Goal: Information Seeking & Learning: Learn about a topic

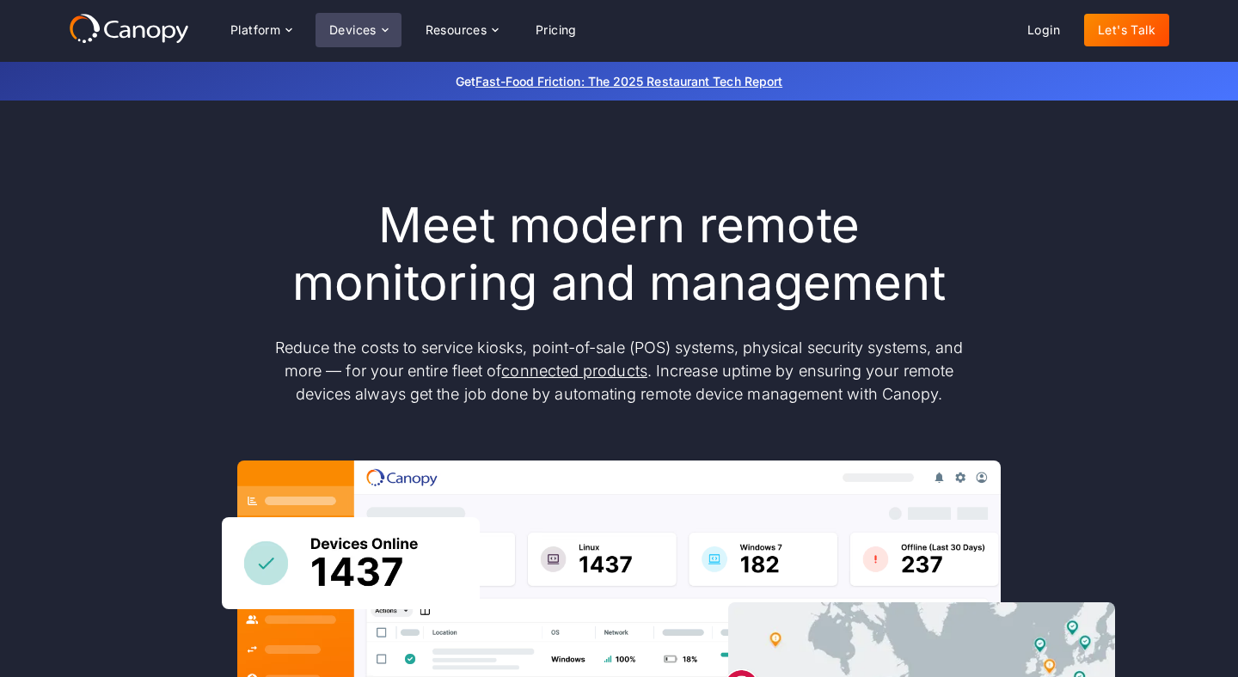
click at [354, 29] on div "Devices" at bounding box center [352, 30] width 47 height 12
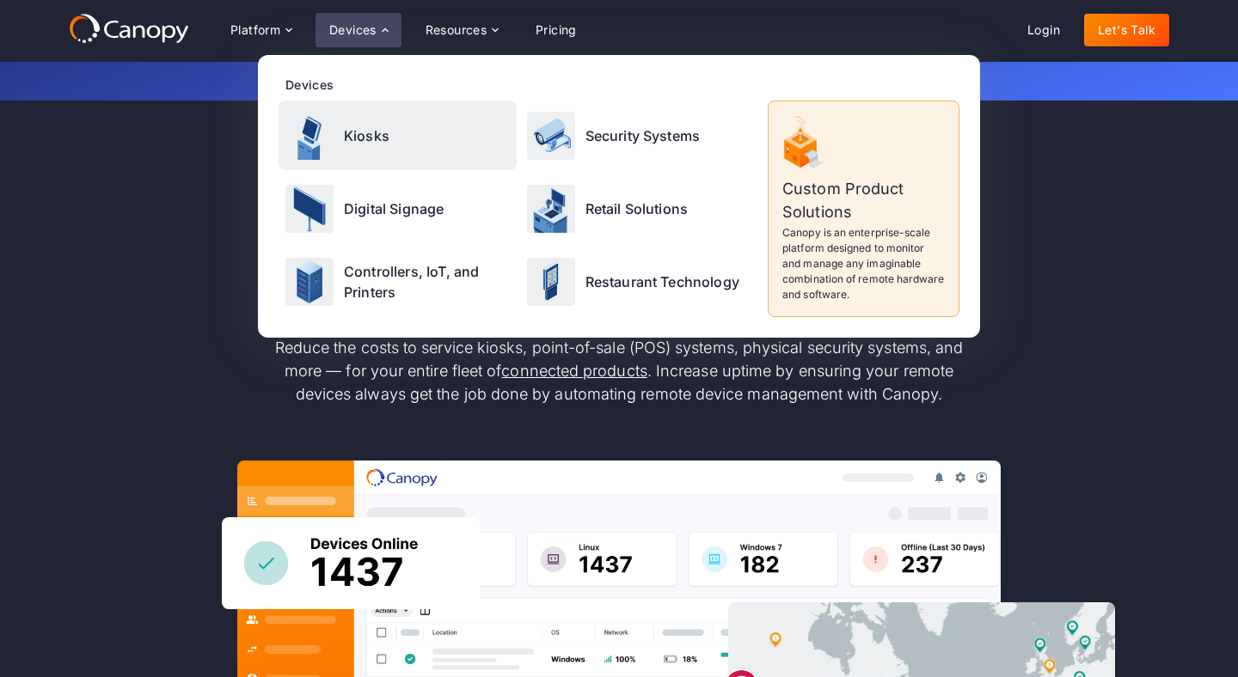
click at [363, 126] on p "Kiosks" at bounding box center [367, 135] width 46 height 21
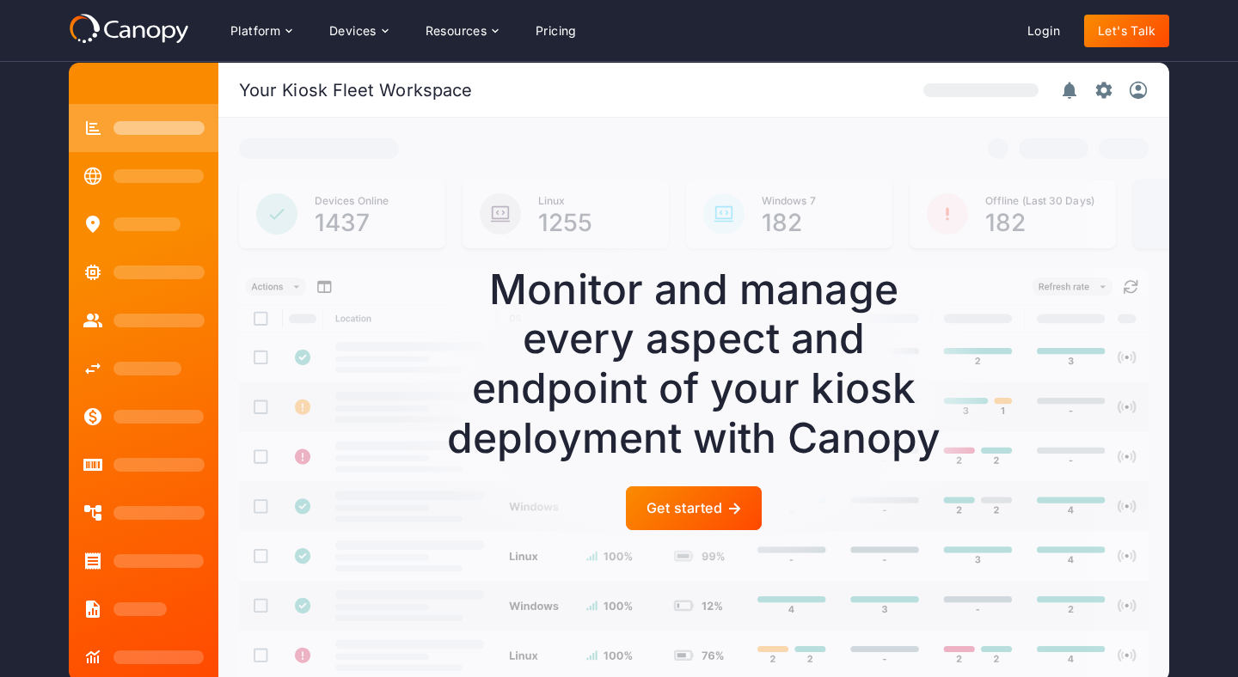
scroll to position [4505, 0]
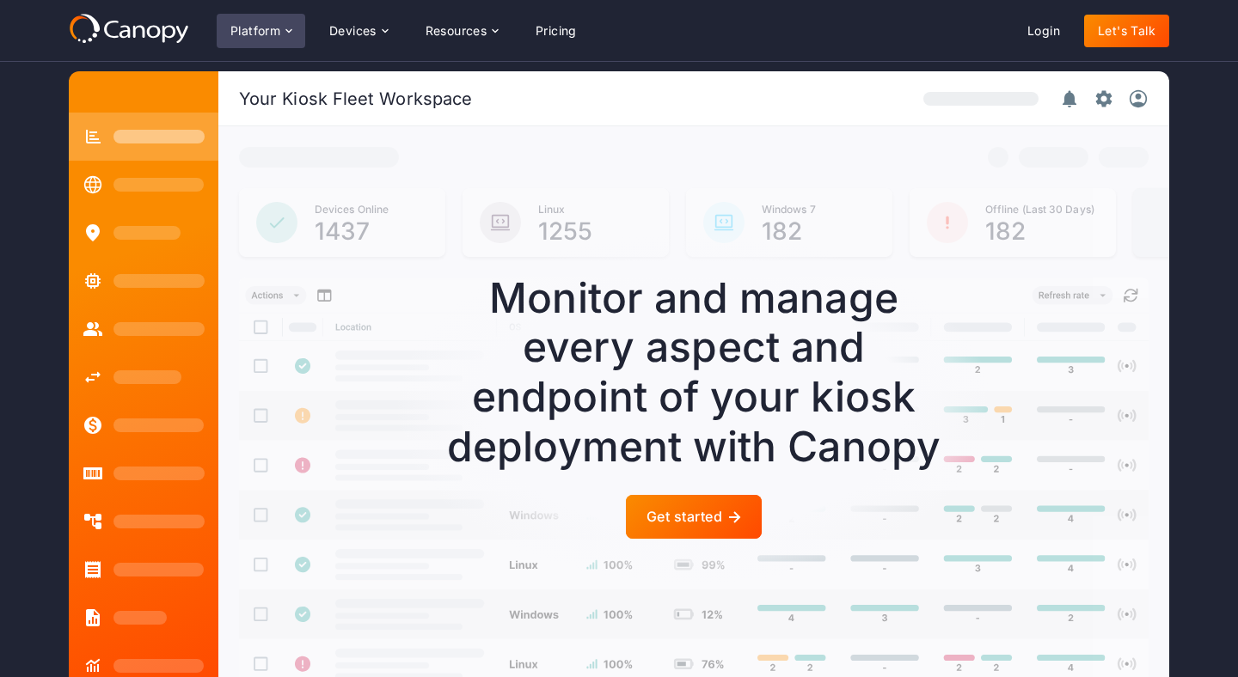
click at [284, 28] on icon at bounding box center [289, 31] width 14 height 14
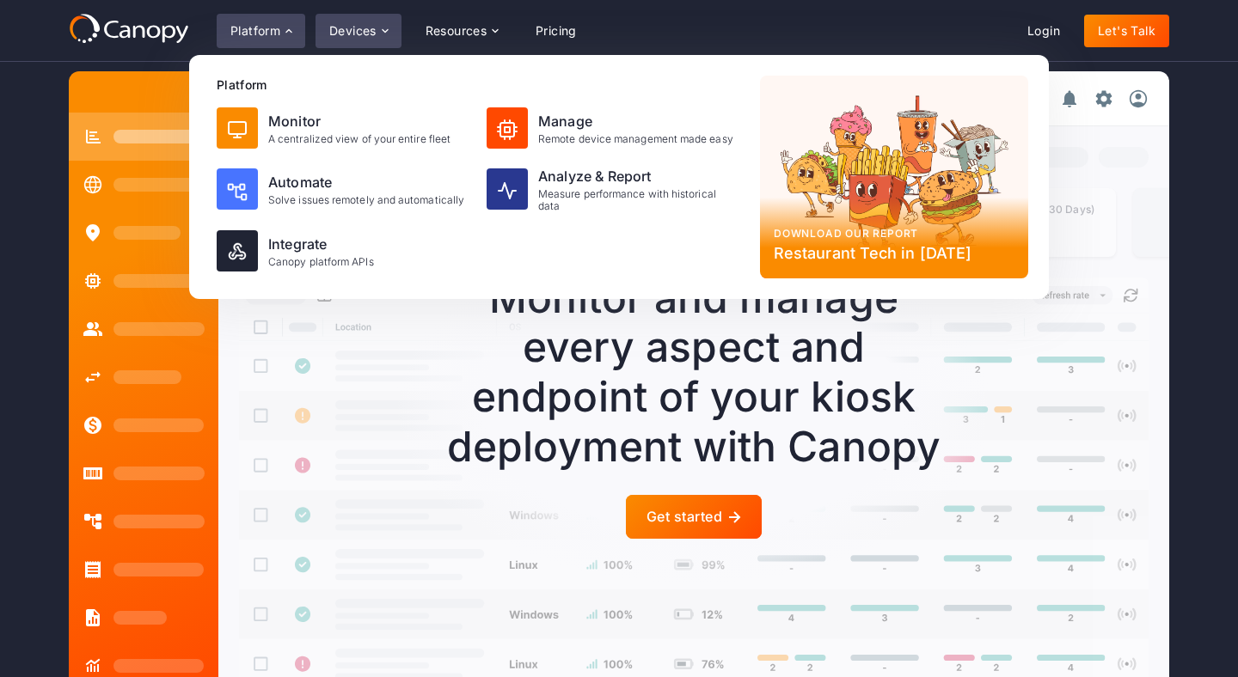
click at [378, 28] on div "Devices" at bounding box center [358, 31] width 86 height 34
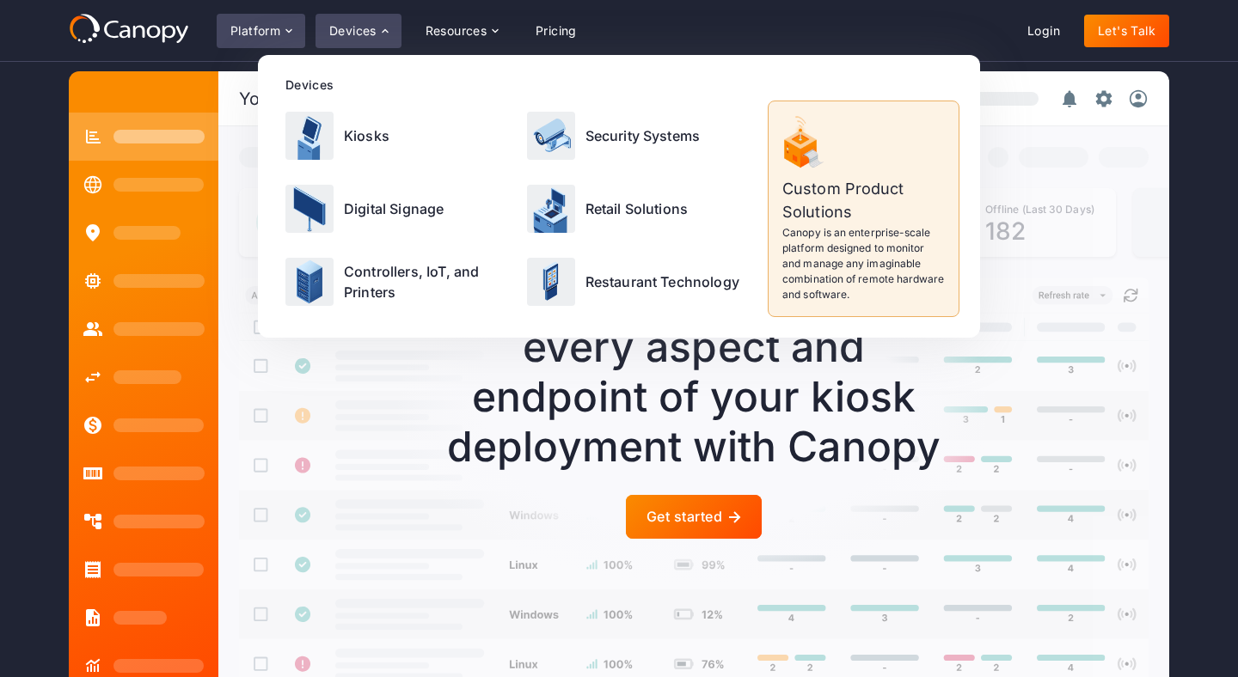
click at [292, 21] on div "Platform" at bounding box center [261, 31] width 89 height 34
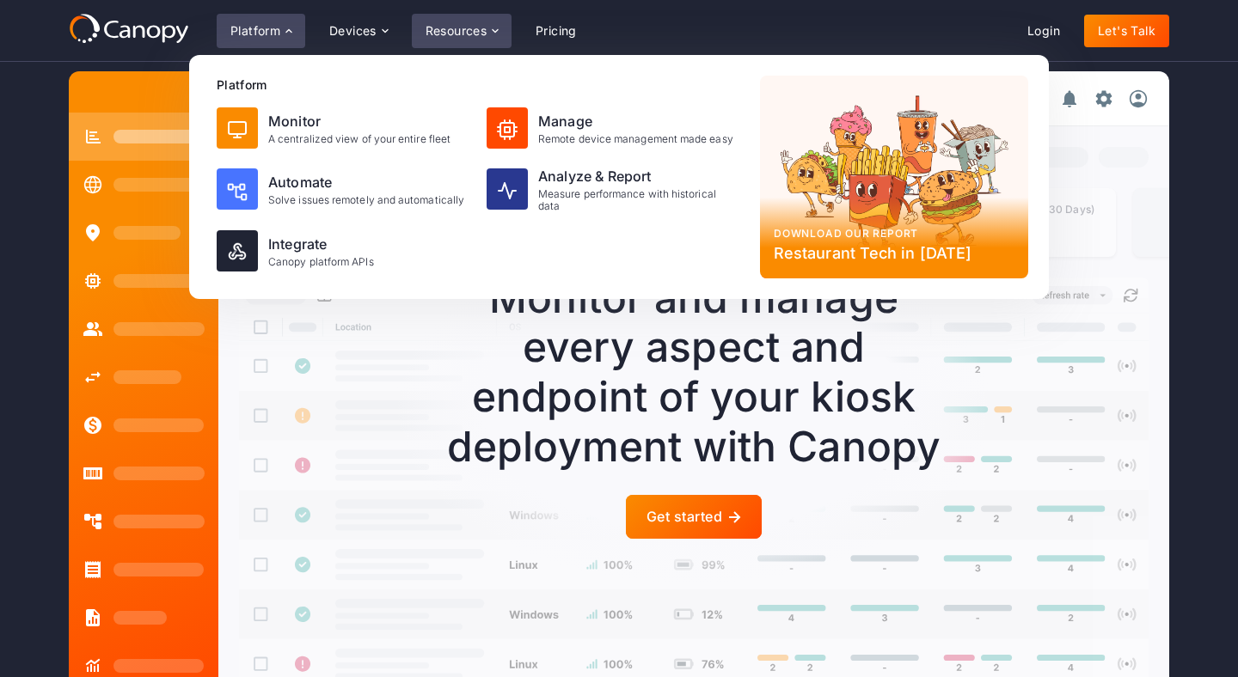
click at [469, 29] on div "Resources" at bounding box center [456, 31] width 62 height 12
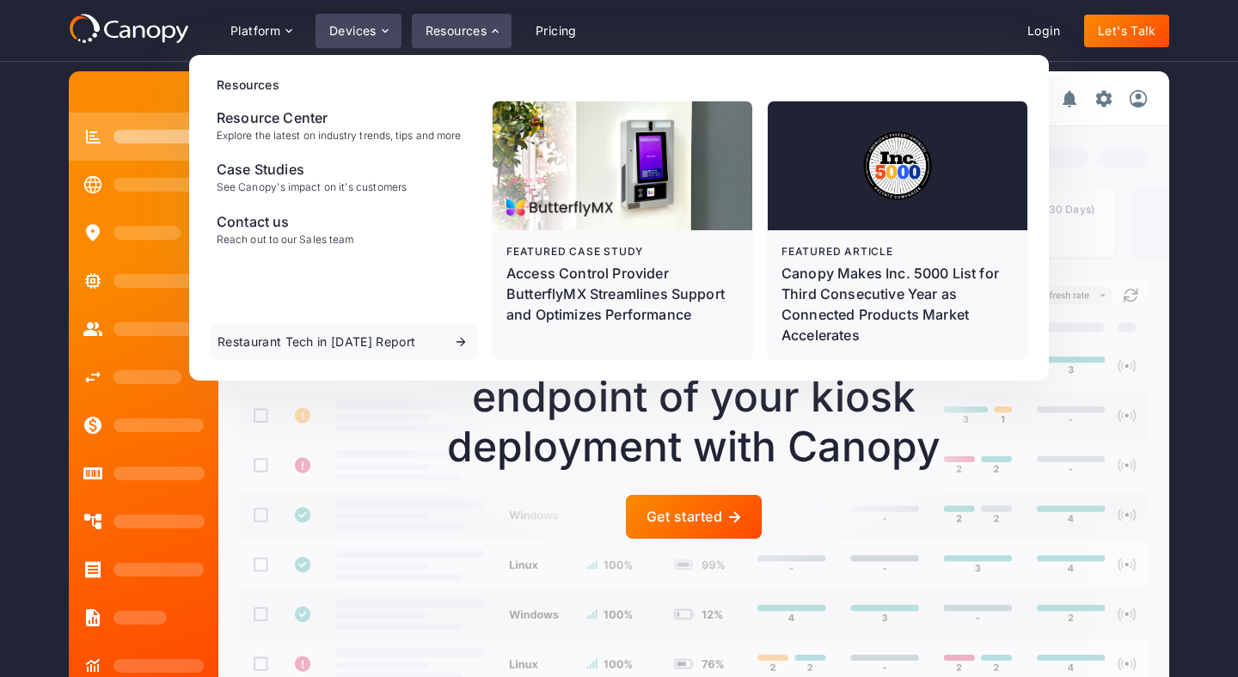
click at [339, 25] on div "Devices" at bounding box center [352, 31] width 47 height 12
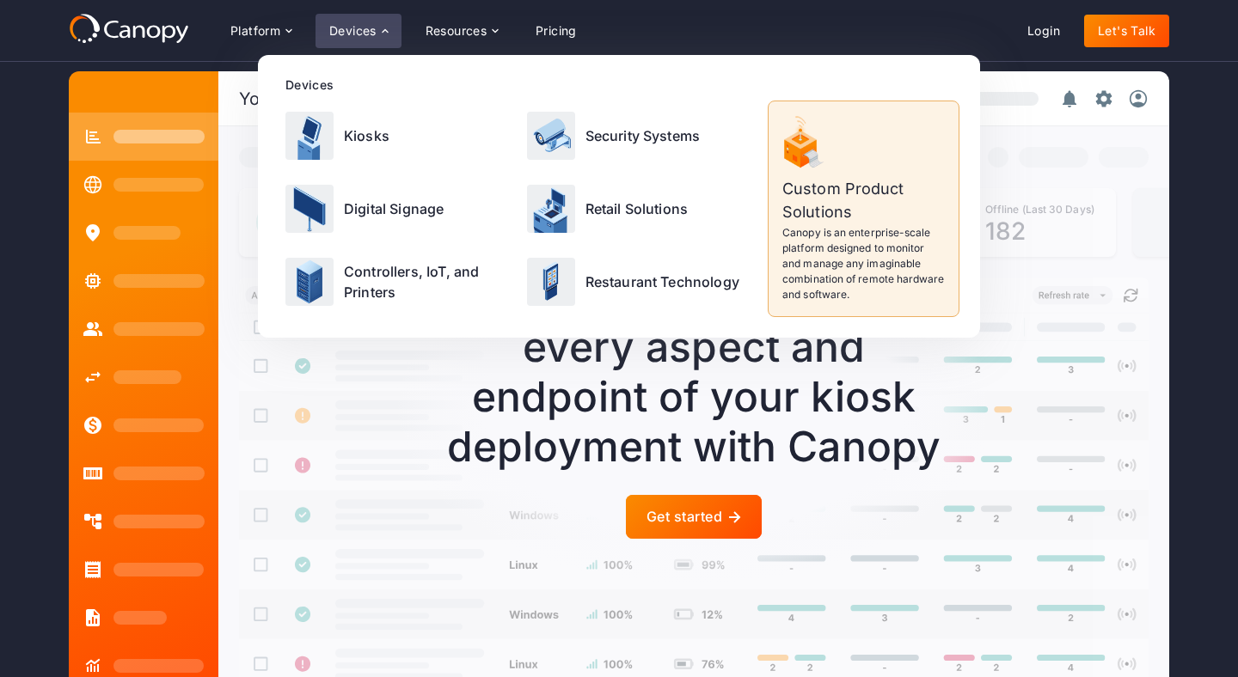
click at [12, 272] on div "Your Kiosk Fleet Workspace Devices Online 1437 Linux 1255 Windows 7 182 Offline…" at bounding box center [619, 381] width 1238 height 756
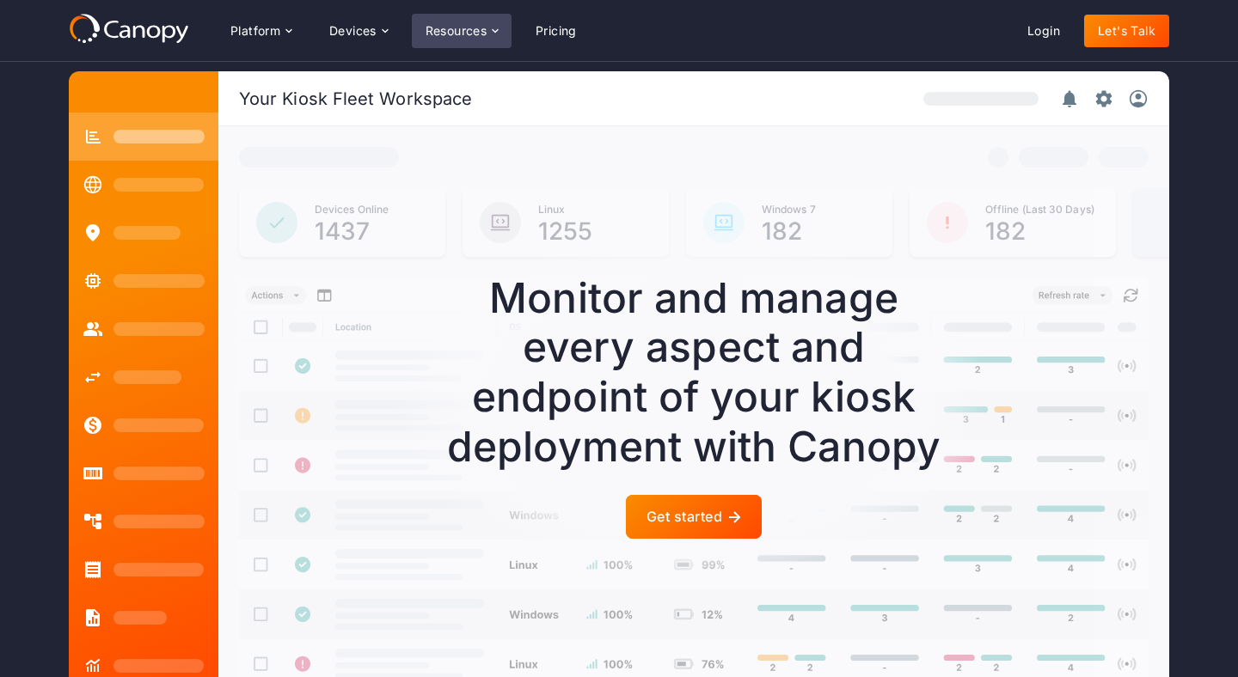
click at [487, 29] on div "Resources" at bounding box center [456, 31] width 62 height 12
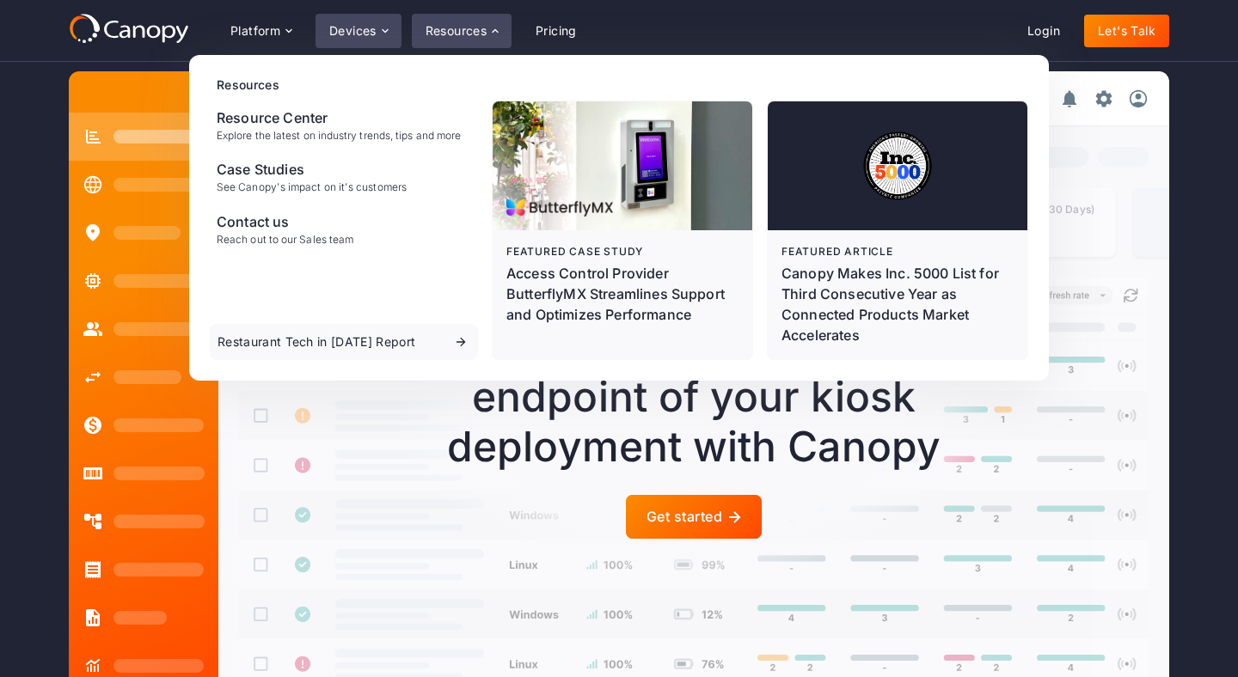
click at [371, 30] on div "Devices" at bounding box center [352, 31] width 47 height 12
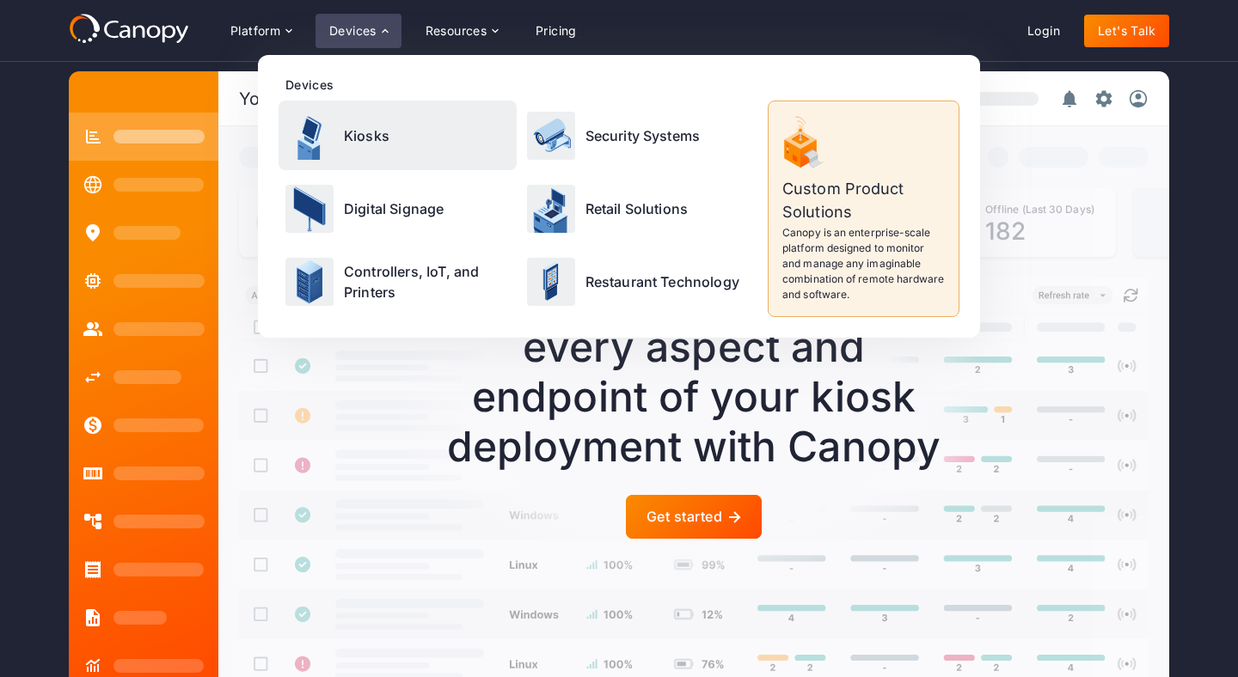
click at [370, 150] on div "Kiosks" at bounding box center [397, 136] width 238 height 70
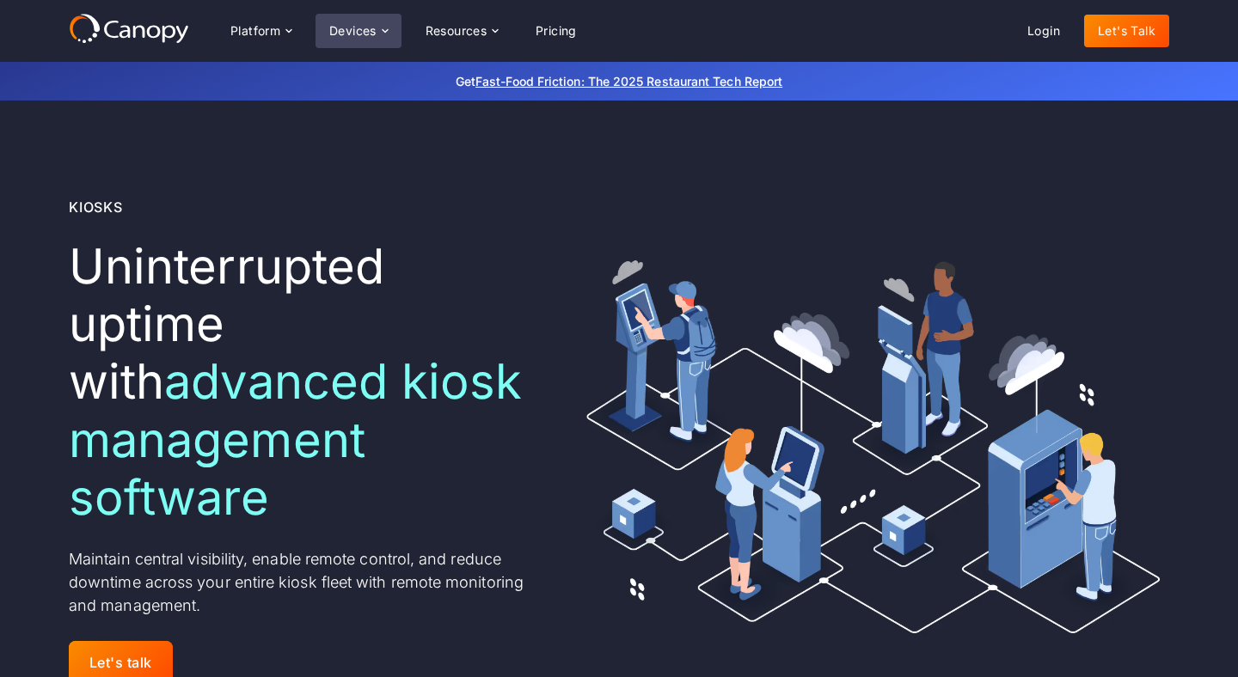
click at [363, 36] on div "Devices" at bounding box center [352, 31] width 47 height 12
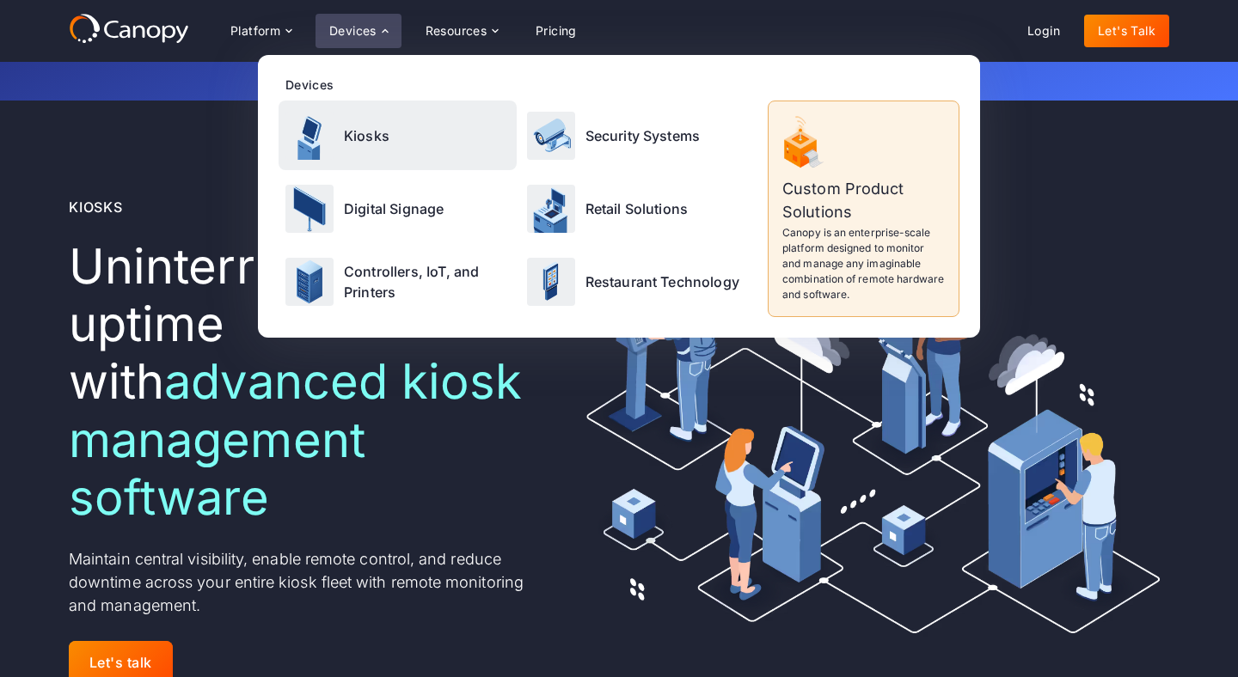
click at [372, 141] on p "Kiosks" at bounding box center [367, 135] width 46 height 21
